Goal: Transaction & Acquisition: Purchase product/service

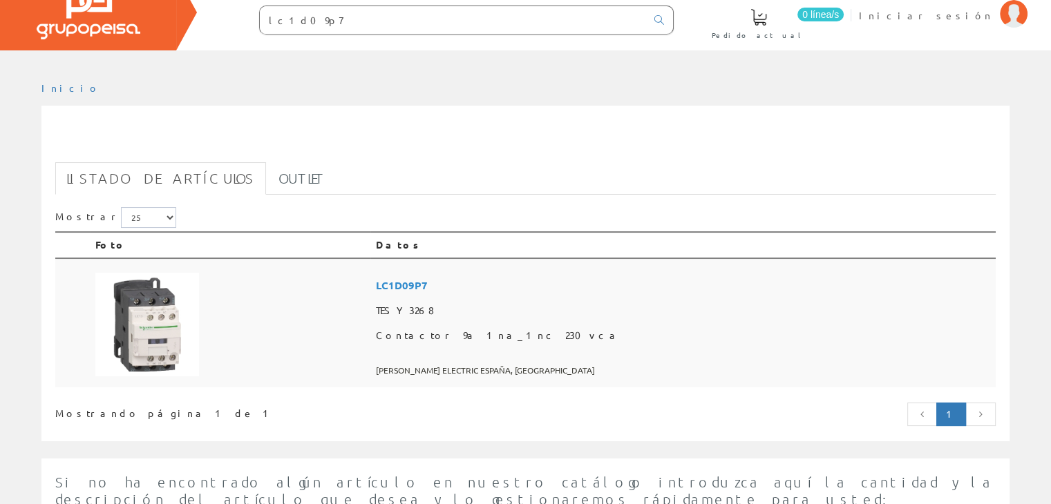
scroll to position [69, 0]
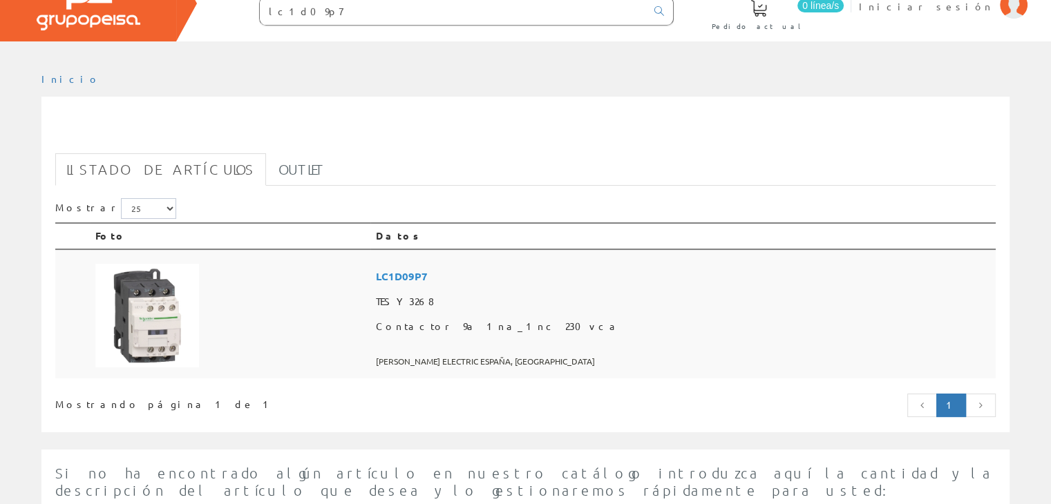
click at [690, 303] on span "TESY3268" at bounding box center [683, 301] width 614 height 25
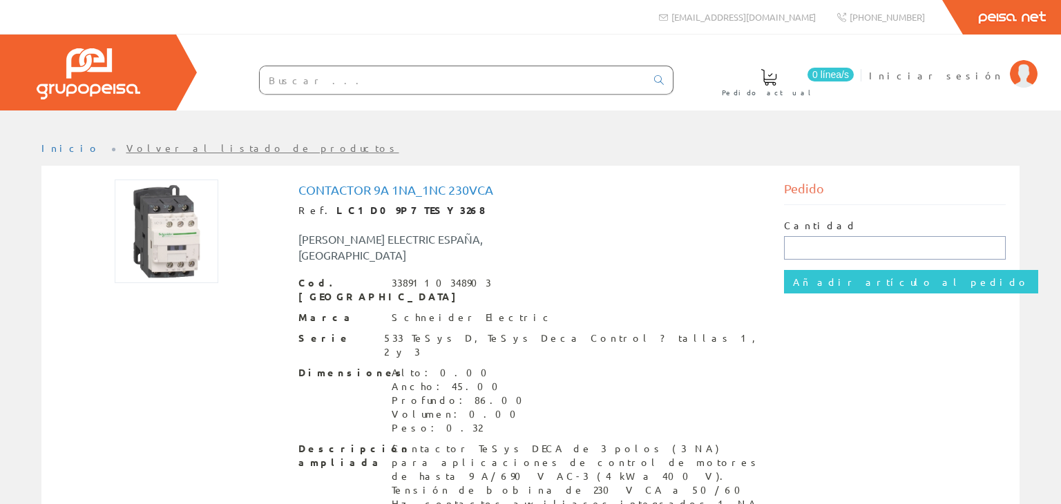
click at [800, 247] on input "text" at bounding box center [895, 247] width 222 height 23
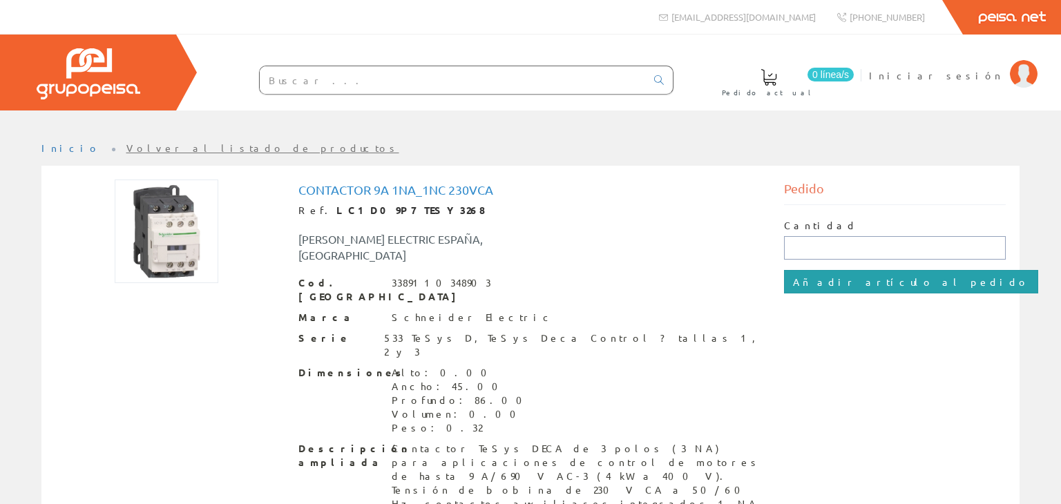
type input "1"
drag, startPoint x: 830, startPoint y: 281, endPoint x: 828, endPoint y: 274, distance: 7.0
click at [830, 276] on input "Añadir artículo al pedido" at bounding box center [911, 281] width 254 height 23
